Goal: Task Accomplishment & Management: Complete application form

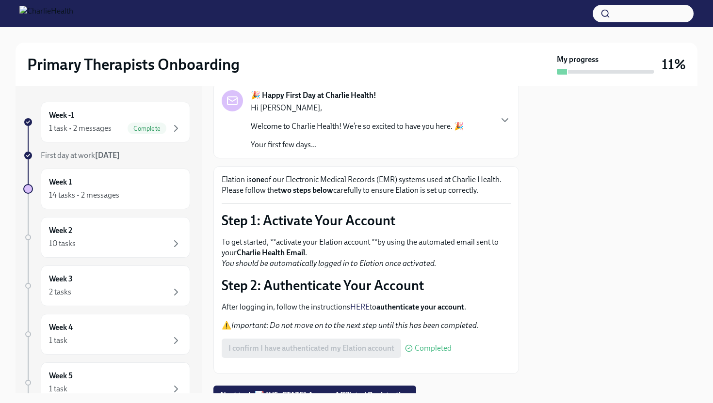
scroll to position [128, 0]
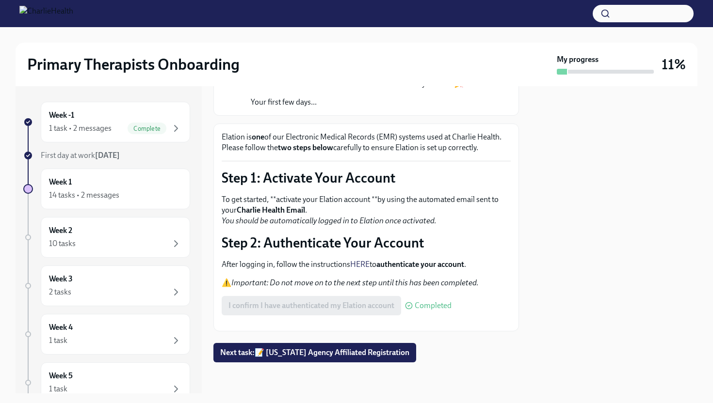
click at [314, 323] on button "Zoom image" at bounding box center [366, 323] width 289 height 0
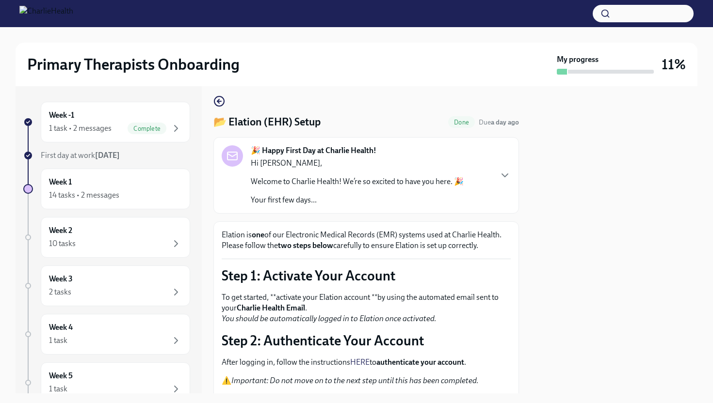
scroll to position [8, 0]
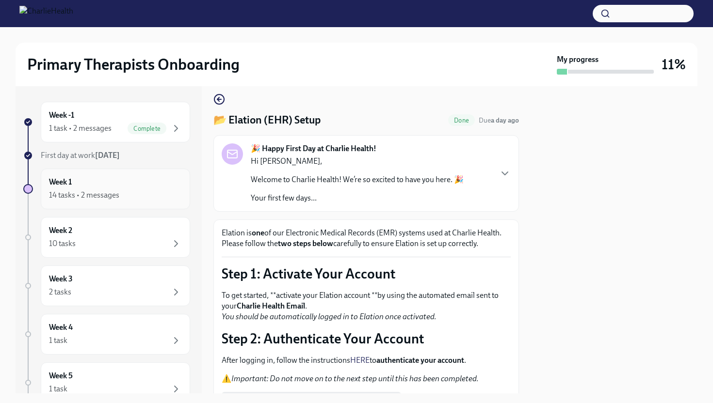
click at [114, 197] on div "14 tasks • 2 messages" at bounding box center [84, 195] width 70 height 11
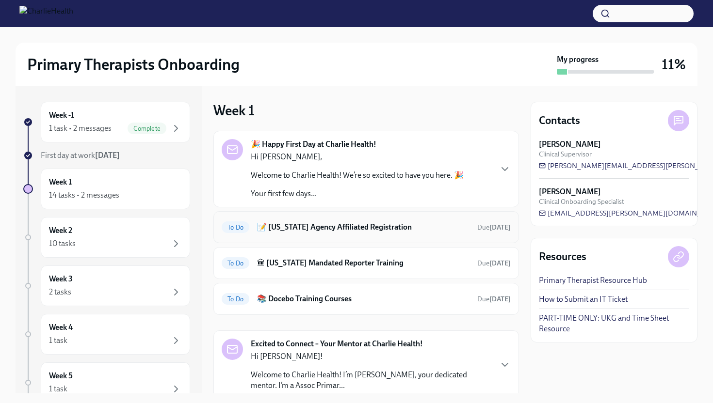
click at [272, 226] on h6 "📝 [US_STATE] Agency Affiliated Registration" at bounding box center [363, 227] width 212 height 11
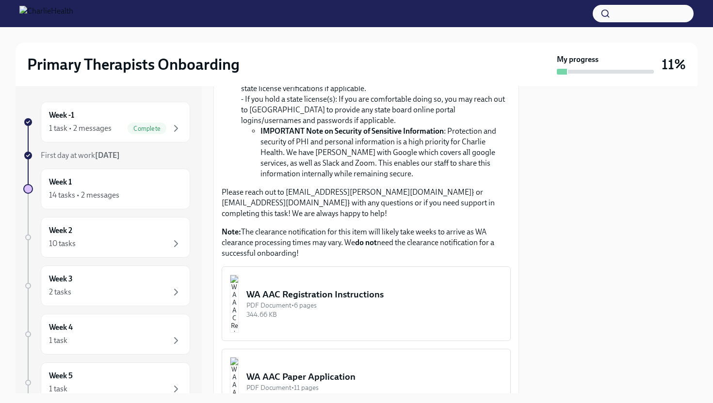
scroll to position [422, 0]
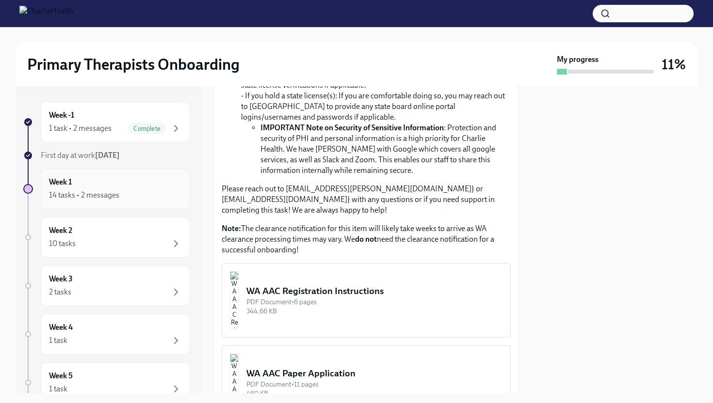
click at [121, 199] on div "14 tasks • 2 messages" at bounding box center [115, 196] width 133 height 12
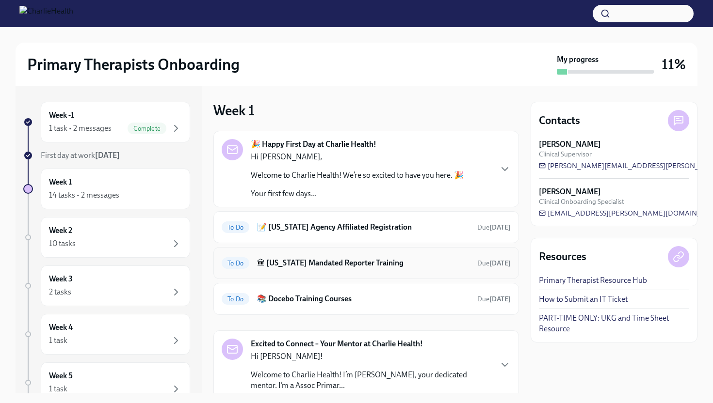
click at [275, 262] on h6 "🏛 [US_STATE] Mandated Reporter Training" at bounding box center [363, 263] width 212 height 11
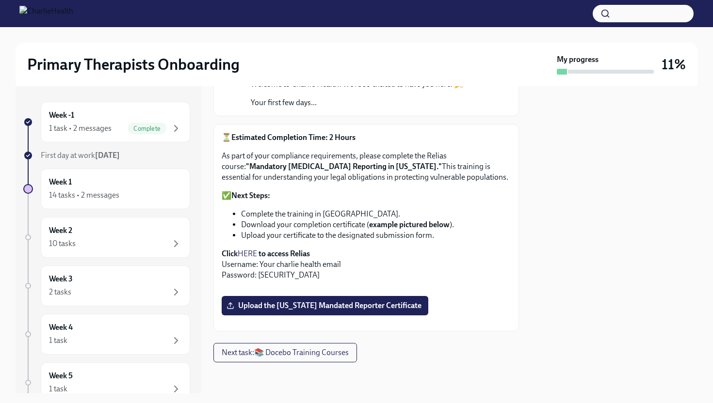
scroll to position [287, 0]
click at [315, 301] on span "Upload the [US_STATE] Mandated Reporter Certificate" at bounding box center [324, 306] width 193 height 10
click at [0, 0] on input "Upload the [US_STATE] Mandated Reporter Certificate" at bounding box center [0, 0] width 0 height 0
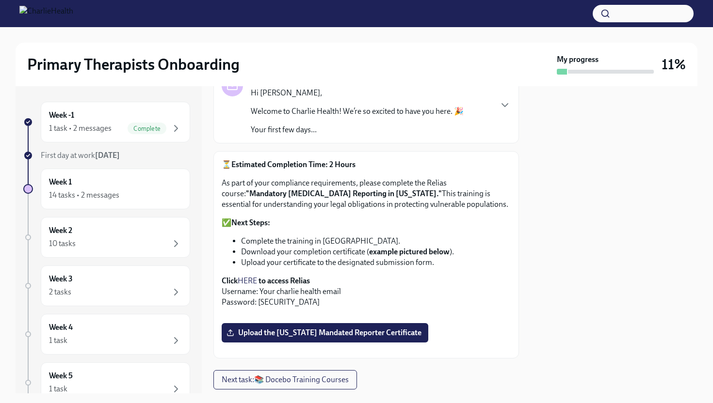
scroll to position [99, 0]
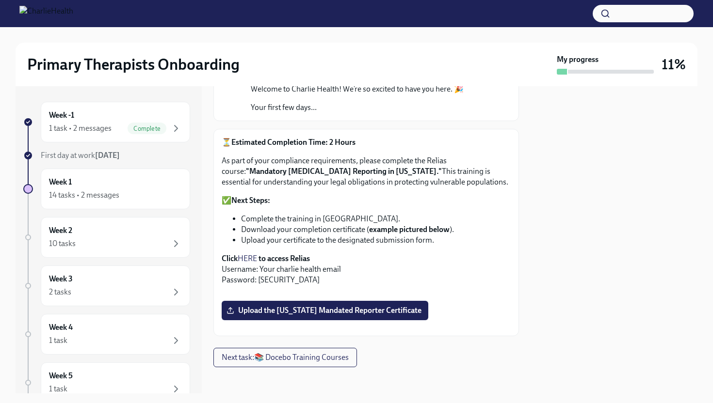
click at [251, 258] on link "HERE" at bounding box center [247, 258] width 19 height 9
